Goal: Find specific page/section: Find specific page/section

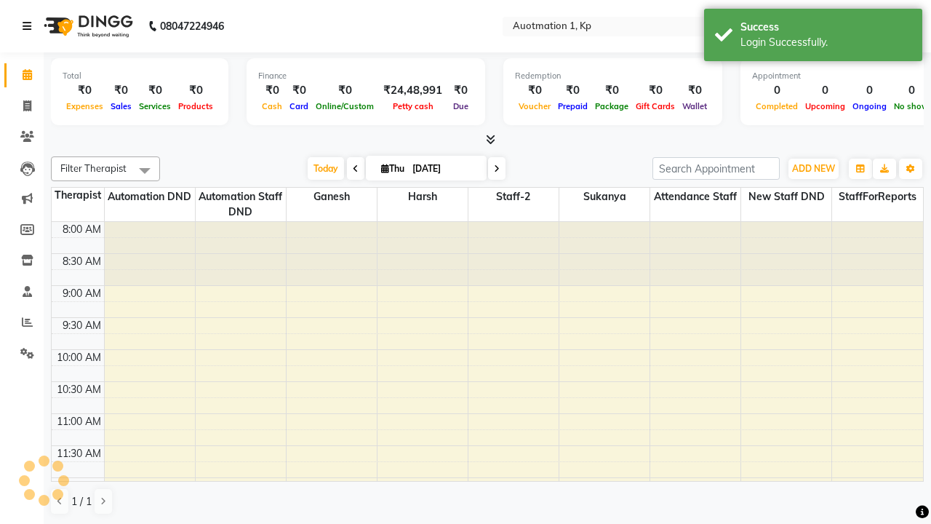
click at [30, 26] on icon at bounding box center [27, 26] width 9 height 10
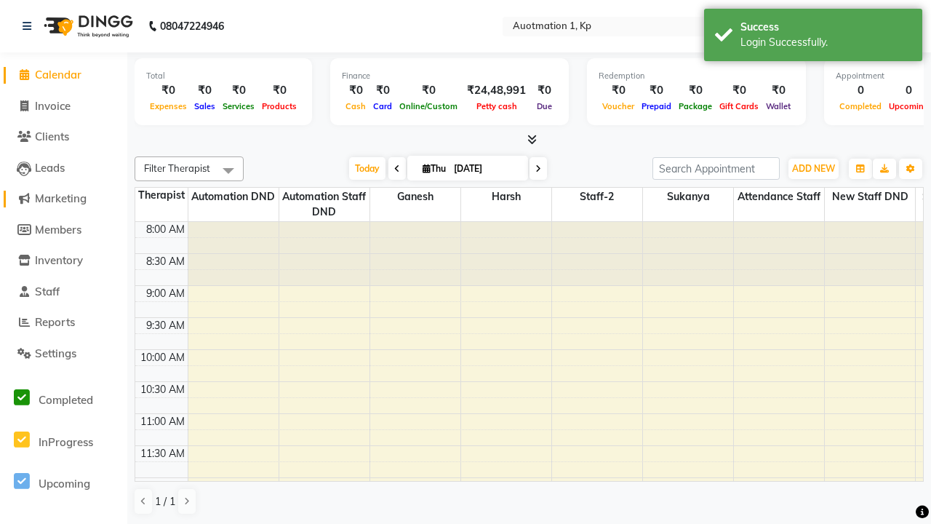
click at [63, 199] on span "Marketing" at bounding box center [61, 198] width 52 height 14
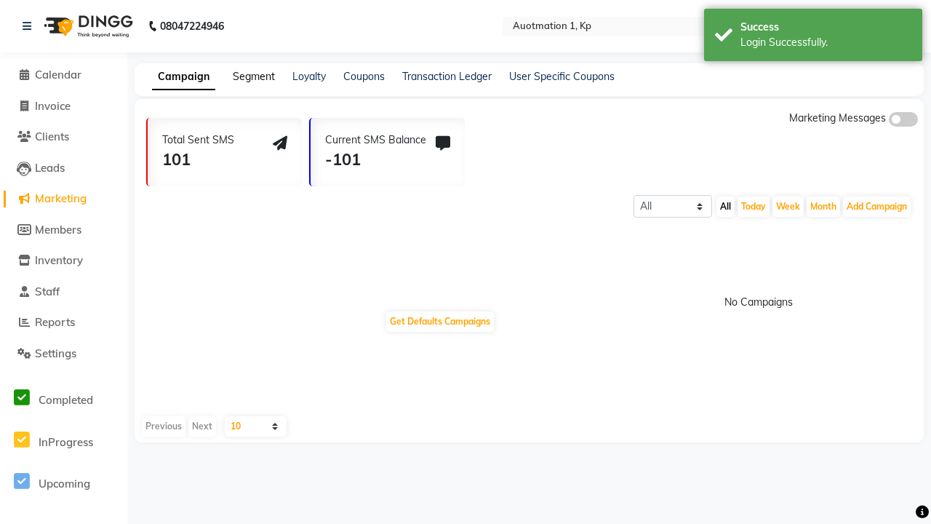
click at [252, 76] on link "Segment" at bounding box center [254, 76] width 42 height 13
